Goal: Task Accomplishment & Management: Use online tool/utility

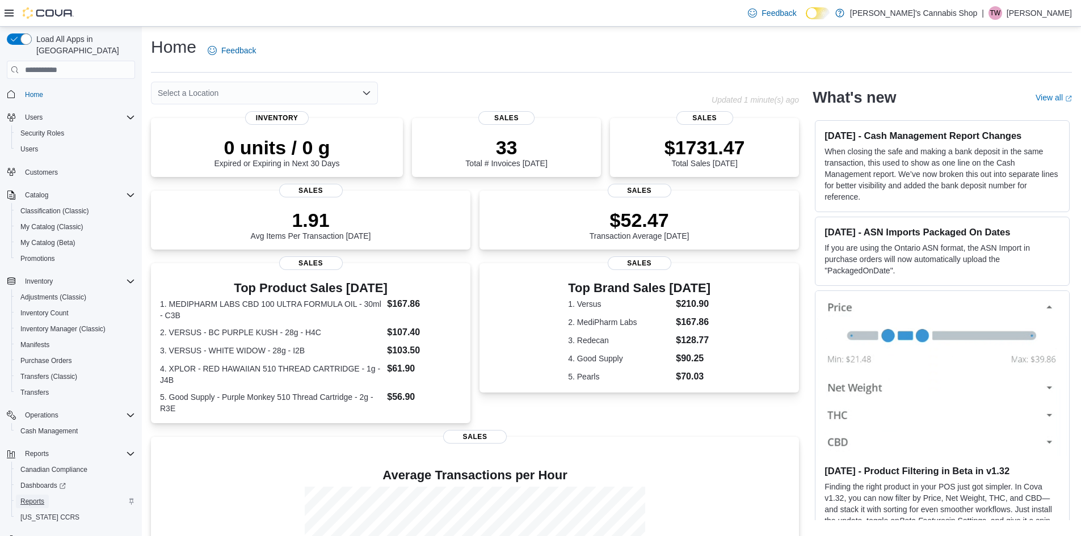
click at [32, 497] on span "Reports" at bounding box center [32, 501] width 24 height 9
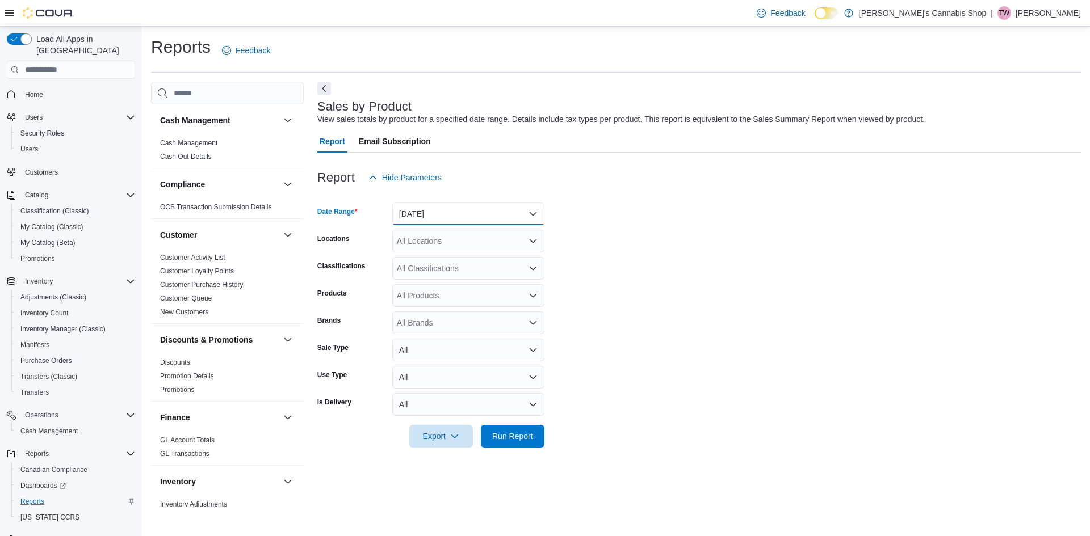
click at [437, 208] on button "[DATE]" at bounding box center [468, 214] width 152 height 23
click at [426, 265] on span "[DATE]" at bounding box center [474, 260] width 129 height 14
click at [518, 436] on span "Run Report" at bounding box center [512, 435] width 41 height 11
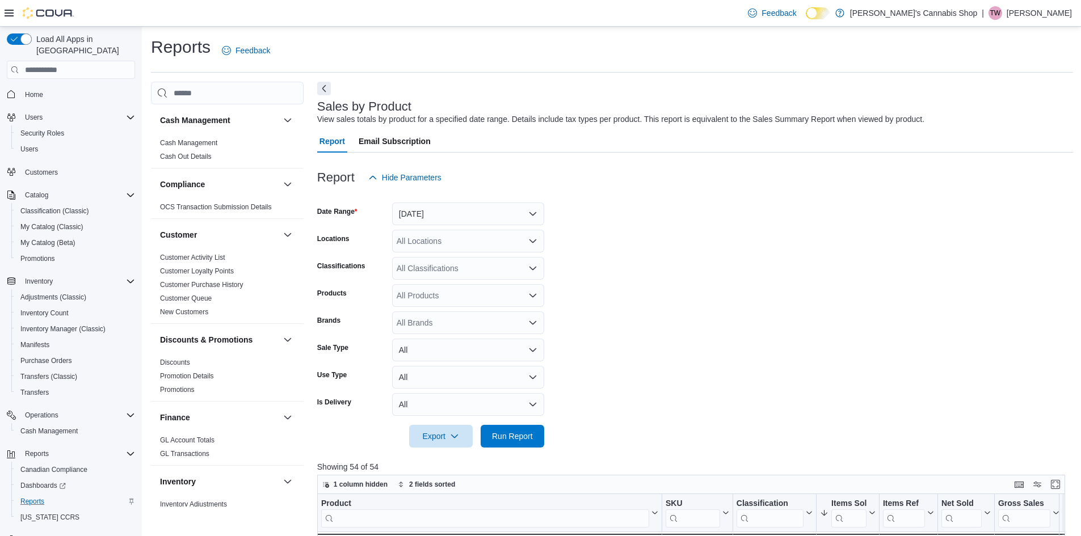
click at [422, 274] on div "All Classifications" at bounding box center [468, 268] width 152 height 23
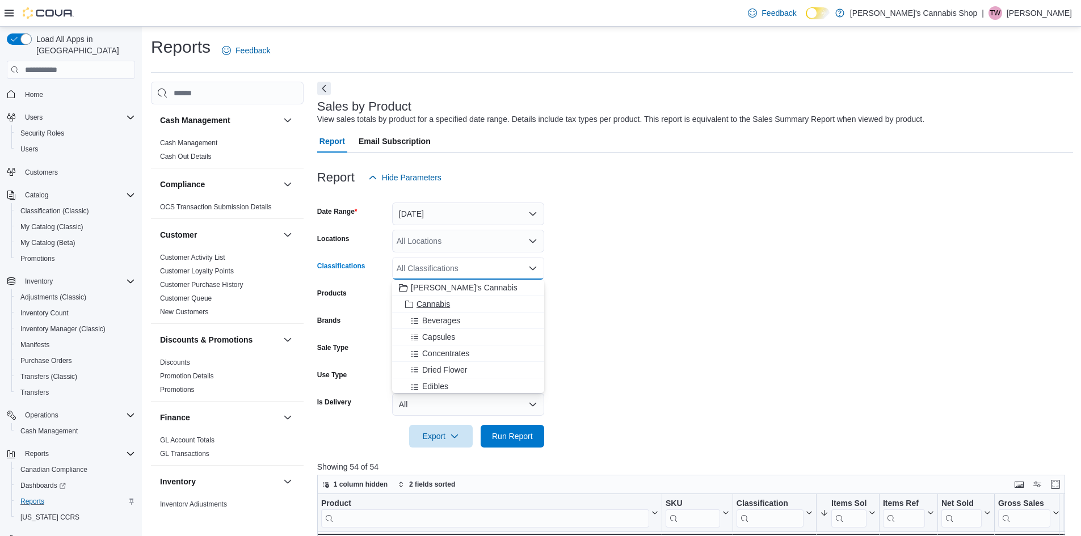
click at [434, 302] on span "Cannabis" at bounding box center [433, 303] width 33 height 11
click at [518, 440] on span "Run Report" at bounding box center [512, 435] width 41 height 11
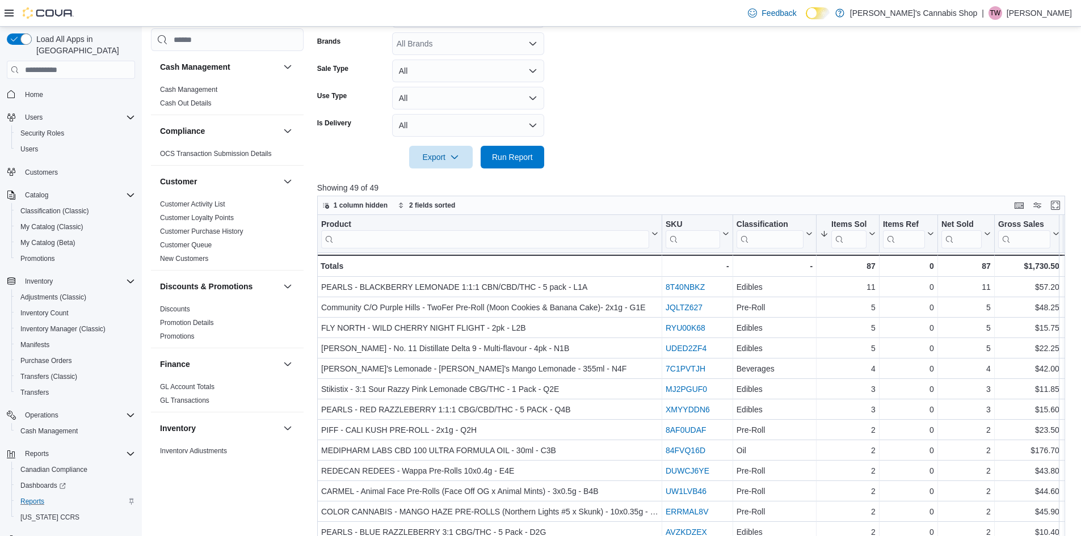
scroll to position [377, 0]
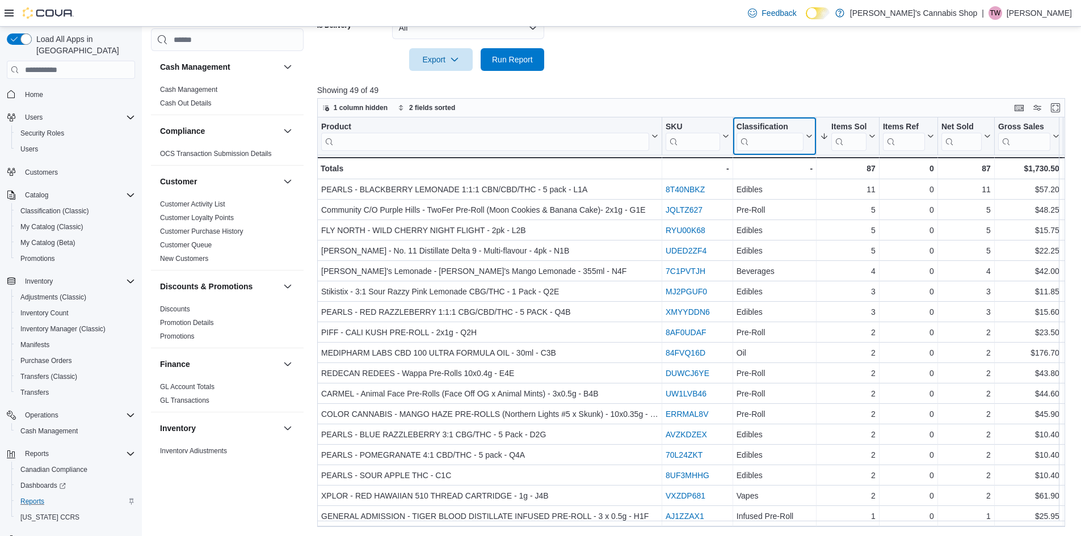
click at [769, 138] on input "search" at bounding box center [770, 142] width 67 height 18
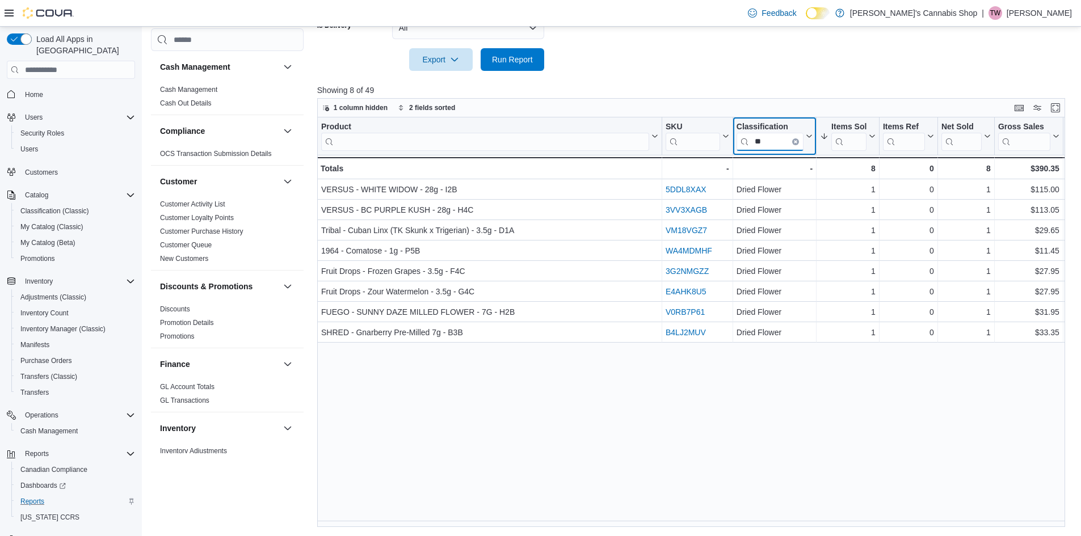
click at [768, 139] on input "**" at bounding box center [770, 142] width 67 height 18
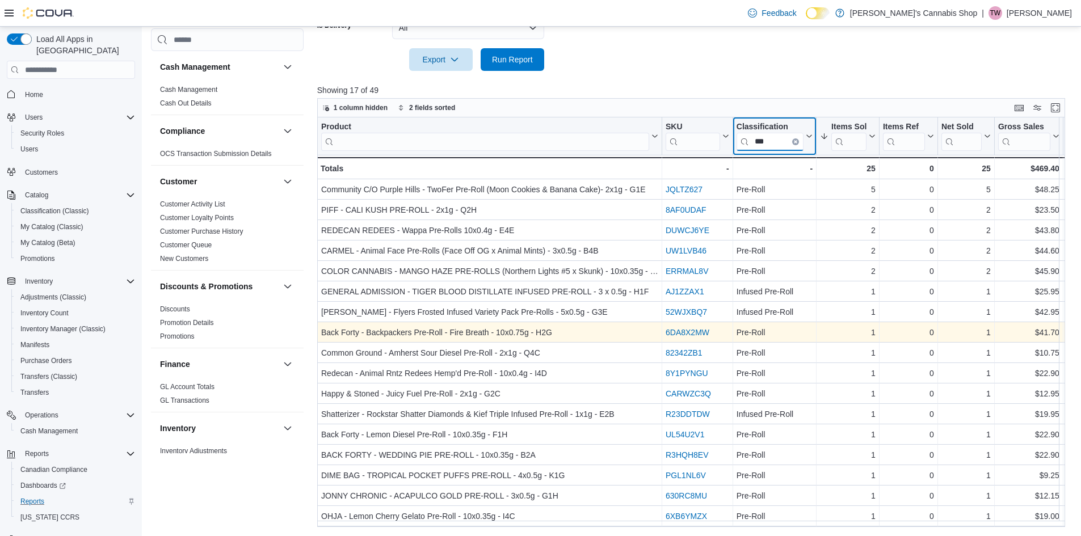
scroll to position [0, 0]
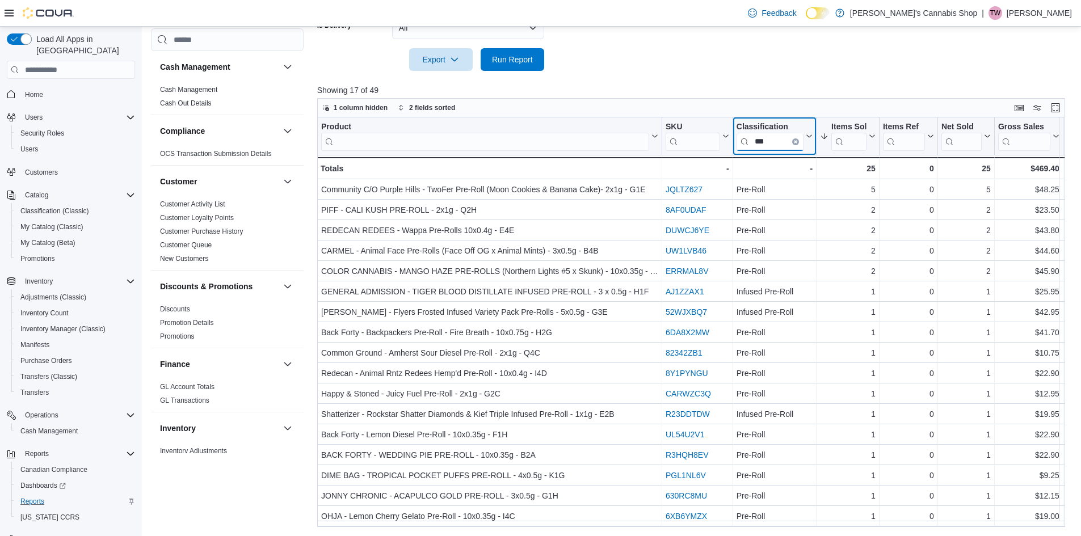
type input "***"
